Goal: Find specific page/section: Find specific page/section

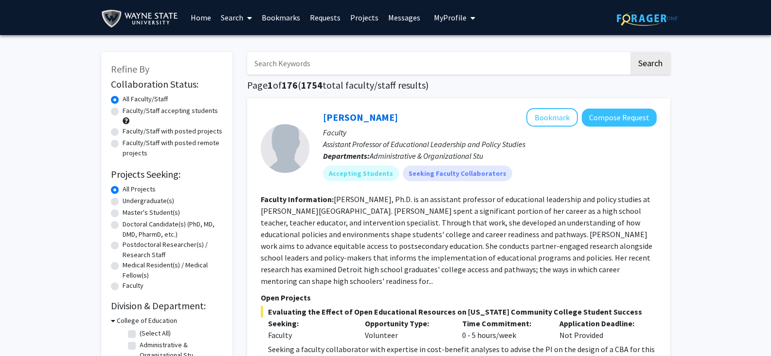
drag, startPoint x: 362, startPoint y: 22, endPoint x: 333, endPoint y: 23, distance: 28.7
click at [397, 59] on input "Search Keywords" at bounding box center [438, 63] width 382 height 22
type input "[PERSON_NAME]"
click at [630, 52] on button "Search" at bounding box center [650, 63] width 40 height 22
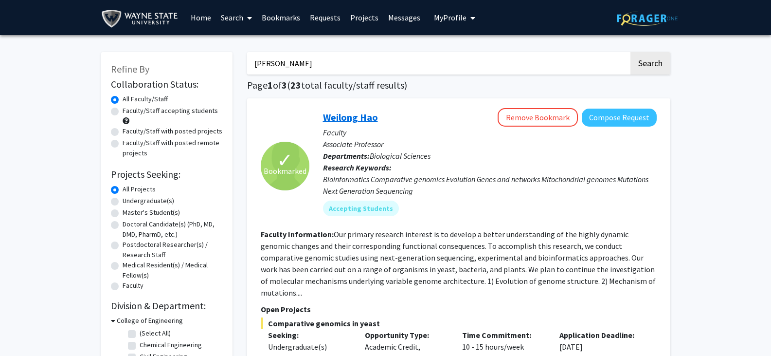
click at [349, 121] on link "Weilong Hao" at bounding box center [350, 117] width 55 height 12
